Goal: Navigation & Orientation: Find specific page/section

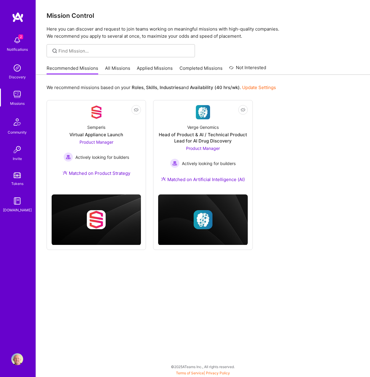
click at [115, 69] on link "All Missions" at bounding box center [117, 70] width 25 height 10
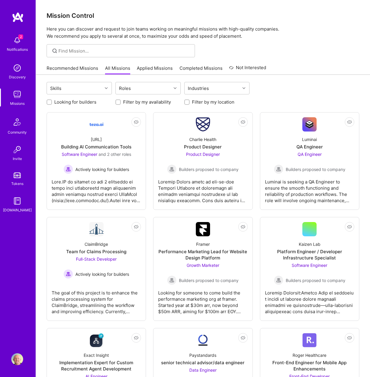
click at [282, 48] on div at bounding box center [203, 50] width 334 height 13
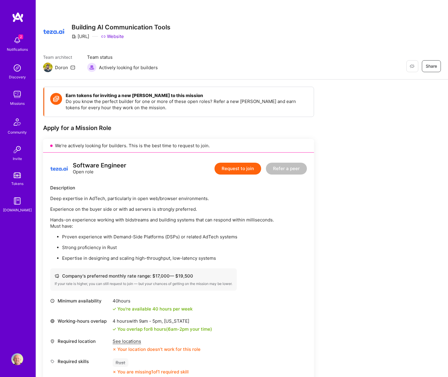
click at [117, 39] on link "Website" at bounding box center [112, 36] width 23 height 6
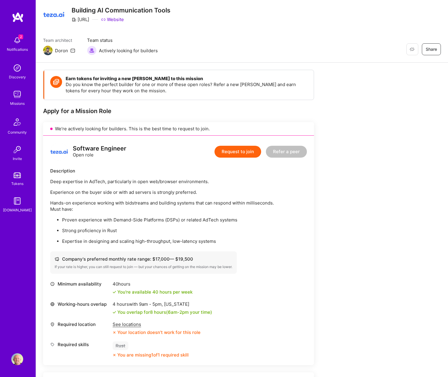
scroll to position [16, 0]
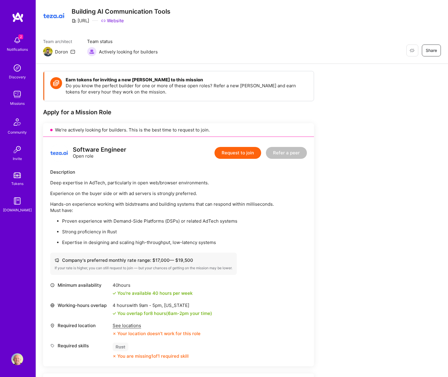
click at [20, 42] on img at bounding box center [17, 40] width 12 height 12
click at [20, 42] on div "2 Notifications Discovery Missions Community Invite Tokens A.Guide" at bounding box center [18, 123] width 36 height 180
drag, startPoint x: 276, startPoint y: 51, endPoint x: 272, endPoint y: 50, distance: 3.7
click at [276, 51] on div "Team architect Doron Team status Actively looking for builders Restore Not Inte…" at bounding box center [242, 47] width 398 height 18
